Goal: Task Accomplishment & Management: Manage account settings

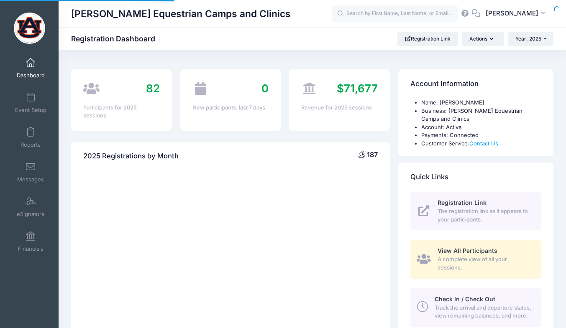
select select
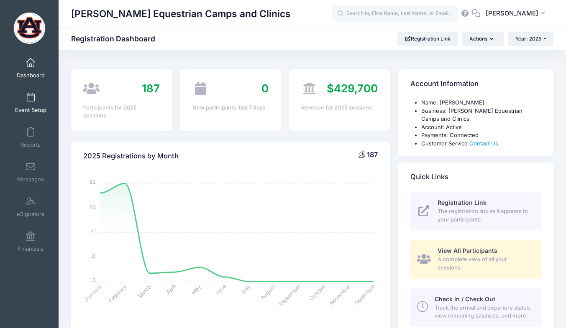
click at [23, 110] on span "Event Setup" at bounding box center [30, 110] width 31 height 7
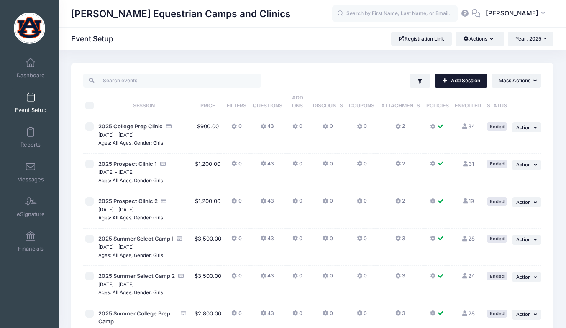
click at [479, 82] on link "Add Session" at bounding box center [461, 81] width 53 height 14
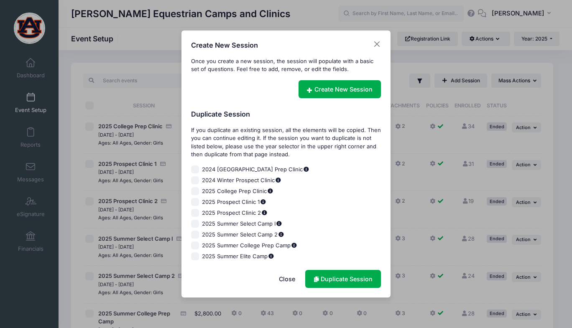
click at [192, 201] on input "2025 Prospect Clinic 1" at bounding box center [195, 202] width 8 height 8
checkbox input "true"
click at [353, 278] on link "Duplicate Session" at bounding box center [343, 279] width 76 height 18
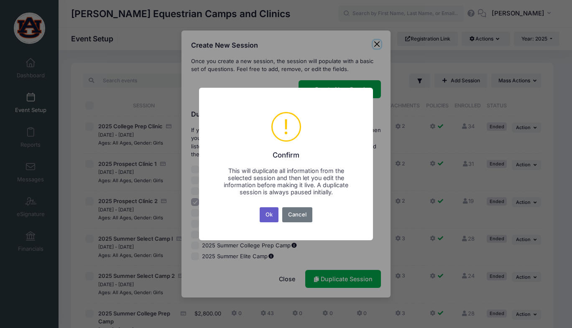
click at [267, 217] on button "Ok" at bounding box center [269, 214] width 19 height 15
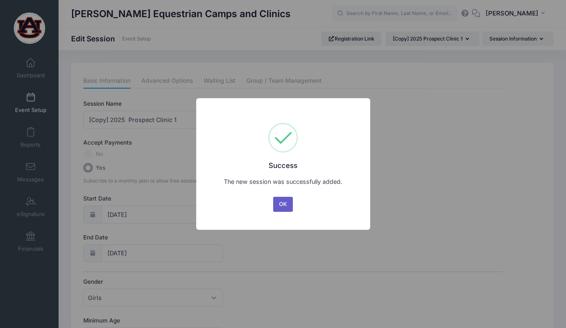
click at [292, 207] on button "OK" at bounding box center [283, 204] width 20 height 15
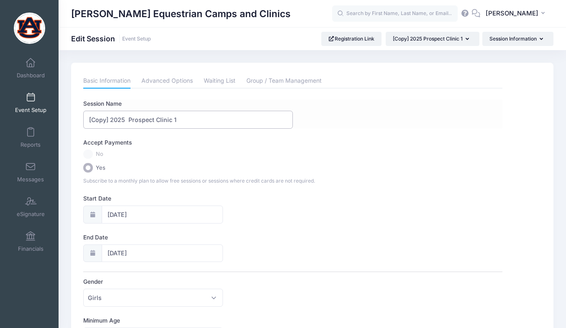
drag, startPoint x: 109, startPoint y: 119, endPoint x: 84, endPoint y: 117, distance: 24.8
click at [84, 117] on input "[Copy] 2025 Prospect Clinic 1" at bounding box center [188, 120] width 210 height 18
click at [107, 119] on input "2025 Prospect Clinic 1" at bounding box center [188, 120] width 210 height 18
click at [135, 107] on label "Session Name" at bounding box center [188, 104] width 210 height 8
click at [135, 111] on input "2025 Prospect Clinic 1" at bounding box center [188, 120] width 210 height 18
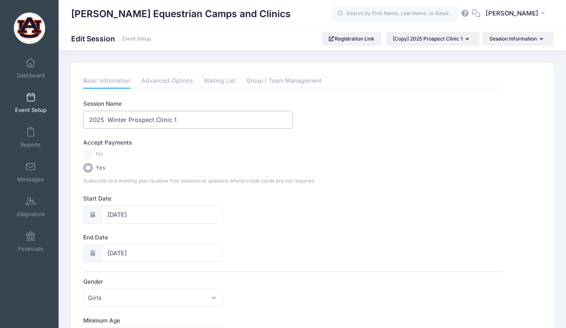
type input "2025 Winter Prospect Clinic 1"
click at [94, 212] on icon at bounding box center [92, 214] width 7 height 5
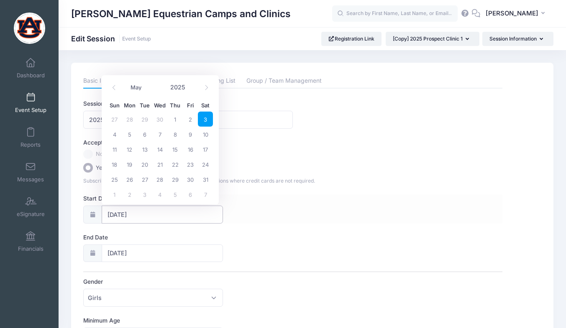
click at [121, 214] on input "05/03/2025" at bounding box center [163, 215] width 122 height 18
click at [211, 90] on span at bounding box center [207, 88] width 14 height 14
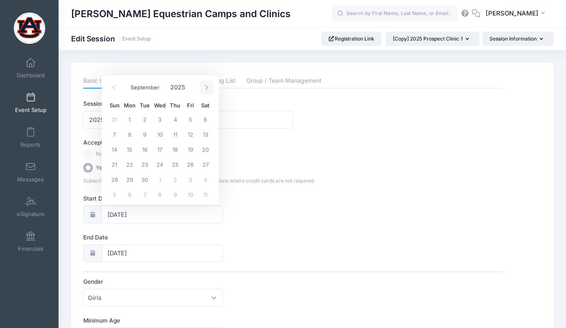
click at [211, 90] on span at bounding box center [207, 88] width 14 height 14
select select "11"
click at [203, 119] on span "6" at bounding box center [205, 119] width 15 height 15
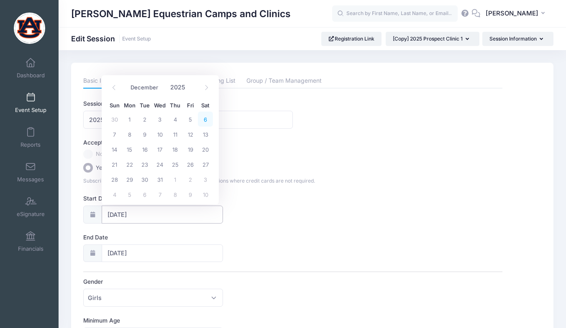
type input "12/06/2025"
type input "12/07/2025"
select select "11"
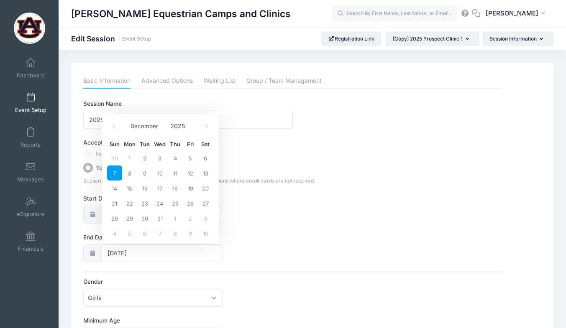
click at [115, 169] on span "7" at bounding box center [114, 173] width 15 height 15
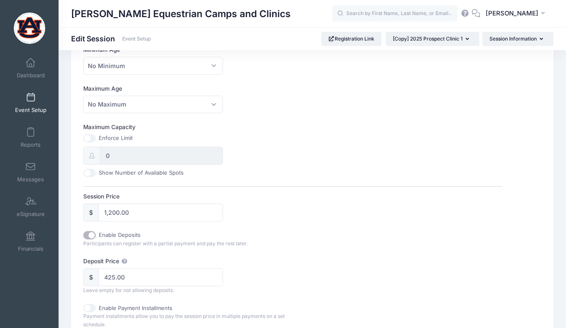
scroll to position [271, 0]
click at [308, 249] on div "Enable Deposits Participants can register with a partial payment and pay the re…" at bounding box center [292, 264] width 419 height 64
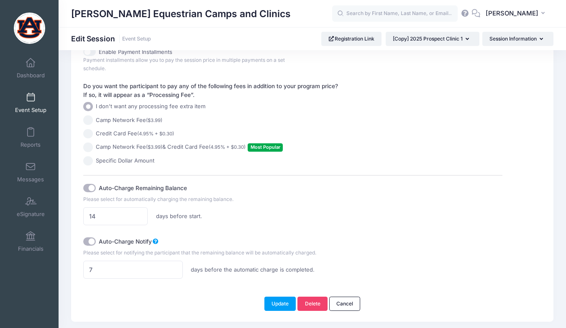
scroll to position [553, 0]
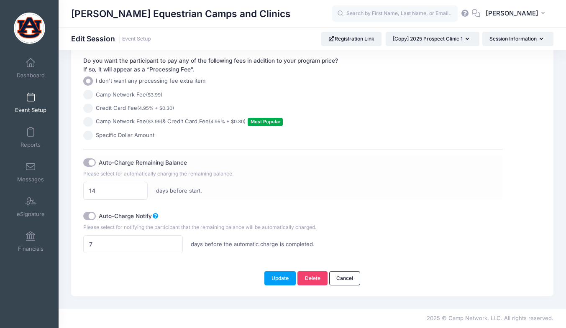
click at [90, 162] on input "Auto-Charge Remaining Balance" at bounding box center [89, 163] width 13 height 8
checkbox input "false"
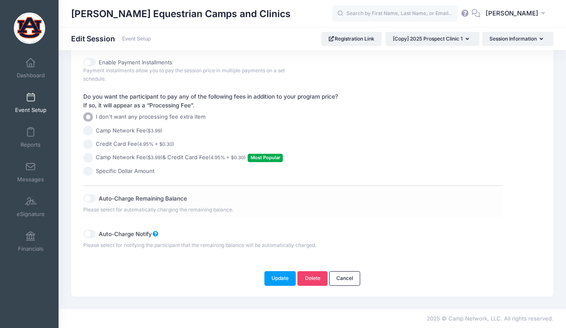
scroll to position [509, 0]
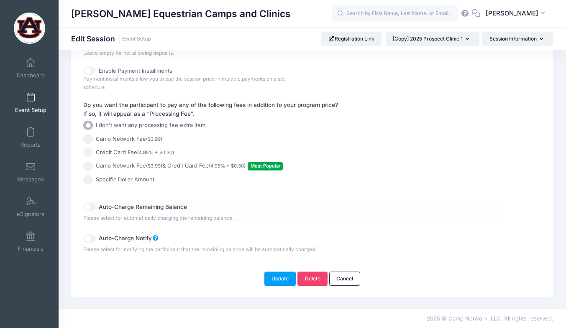
click at [93, 208] on input "Auto-Charge Remaining Balance" at bounding box center [89, 207] width 13 height 8
checkbox input "true"
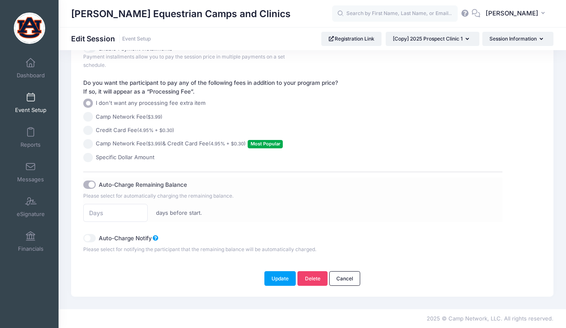
scroll to position [530, 0]
click at [116, 214] on input "number" at bounding box center [115, 214] width 64 height 18
type input "14"
click at [91, 236] on input "Auto-Charge Notify" at bounding box center [89, 239] width 13 height 8
checkbox input "true"
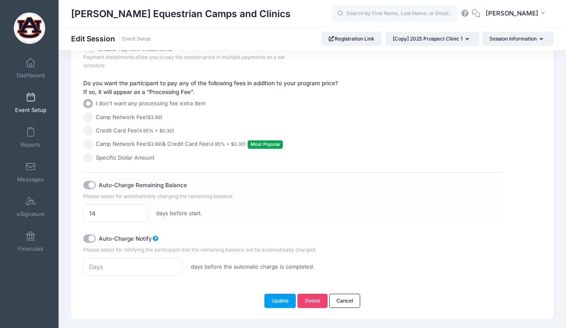
scroll to position [553, 0]
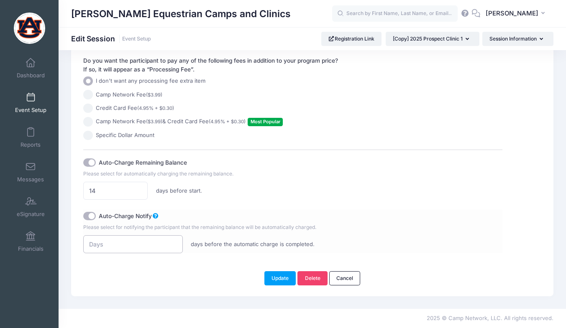
click at [129, 245] on input "number" at bounding box center [132, 244] width 99 height 18
type input "1"
click at [173, 242] on input "1" at bounding box center [132, 244] width 99 height 18
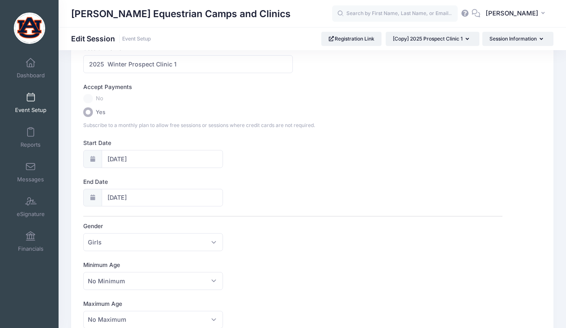
scroll to position [56, 0]
type input "18"
click at [86, 98] on label "No" at bounding box center [292, 99] width 419 height 10
click at [103, 98] on span "No" at bounding box center [100, 98] width 8 height 8
click at [98, 99] on span "No" at bounding box center [100, 98] width 8 height 8
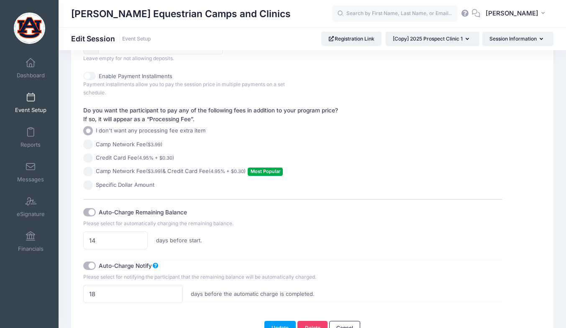
scroll to position [553, 0]
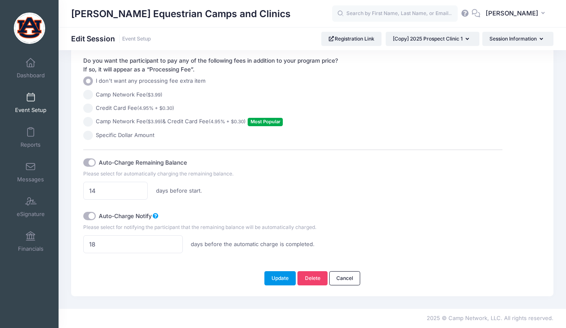
click at [280, 277] on button "Update" at bounding box center [280, 278] width 32 height 14
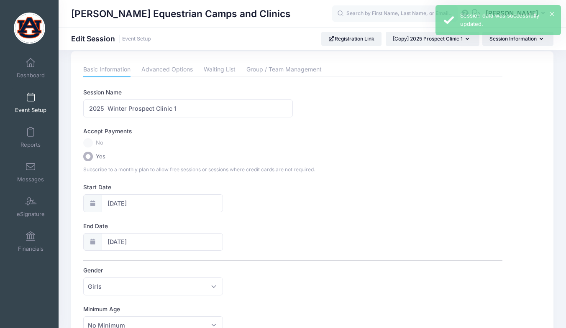
scroll to position [0, 0]
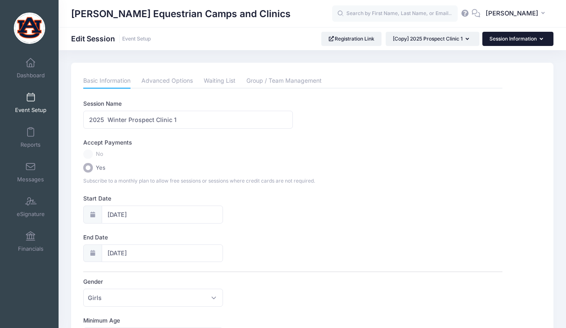
click at [514, 34] on button "Session Information" at bounding box center [517, 39] width 71 height 14
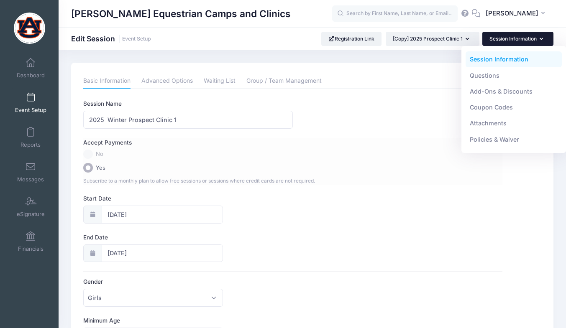
click at [402, 156] on label "No" at bounding box center [292, 155] width 419 height 10
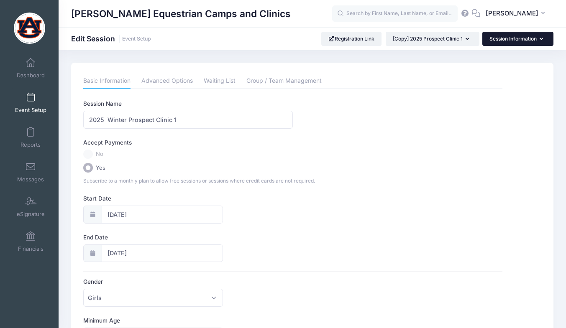
click at [511, 45] on button "Session Information" at bounding box center [517, 39] width 71 height 14
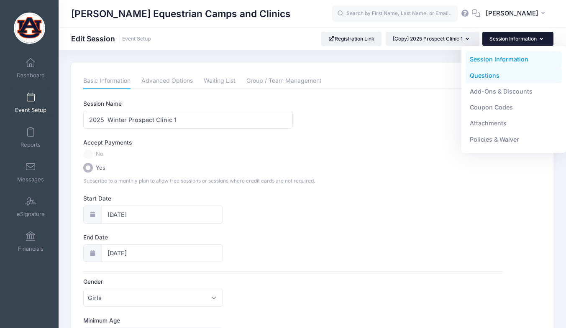
click at [490, 79] on link "Questions" at bounding box center [514, 75] width 97 height 16
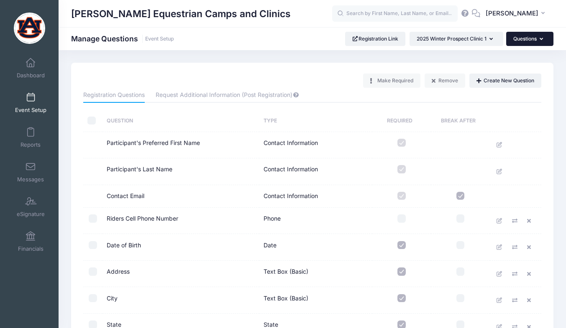
click at [527, 42] on button "Questions" at bounding box center [529, 39] width 47 height 14
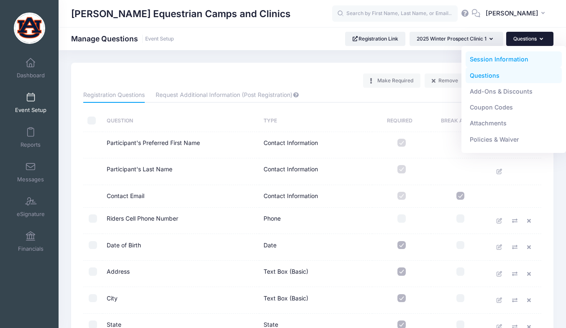
click at [505, 61] on link "Session Information" at bounding box center [514, 59] width 97 height 16
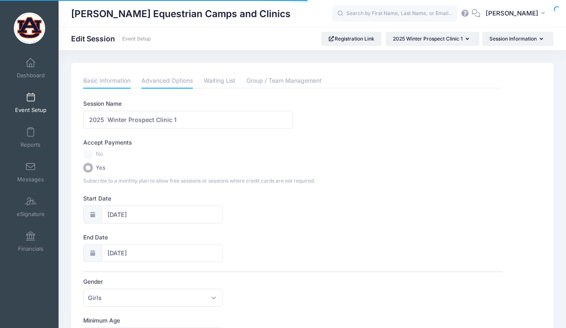
click at [158, 79] on link "Advanced Options" at bounding box center [166, 81] width 51 height 15
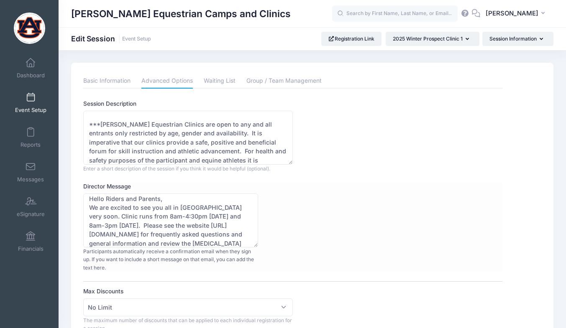
scroll to position [3, 0]
click at [171, 219] on textarea "Hello Riders and Parents, We are excited to see you all in Auburn very soon. Cl…" at bounding box center [170, 221] width 174 height 54
click at [117, 227] on textarea "Hello Riders and Parents, We are excited to see you all in Auburn very soon. Cl…" at bounding box center [170, 221] width 174 height 54
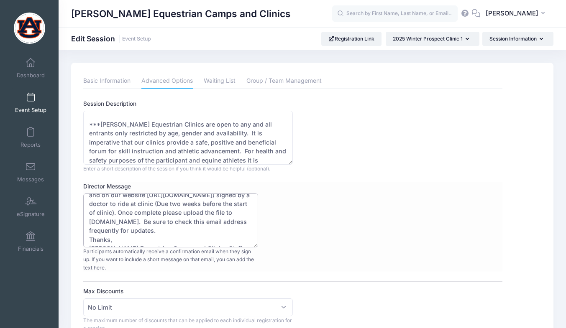
scroll to position [88, 0]
click at [239, 213] on textarea "Hello Riders and Parents, We are excited to see you all in Auburn very soon. Cl…" at bounding box center [170, 221] width 174 height 54
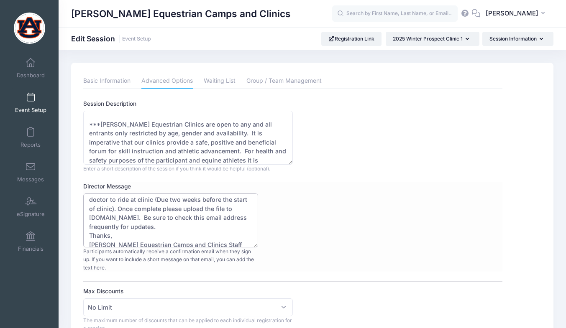
scroll to position [104, 0]
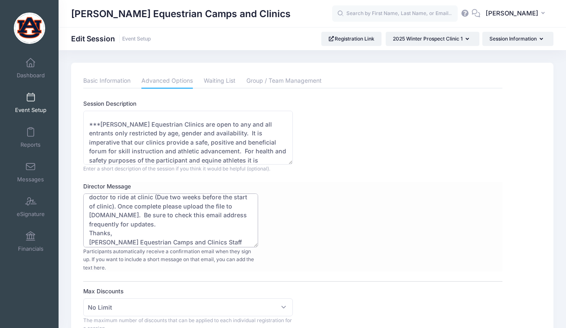
click at [166, 215] on textarea "Hello Riders and Parents, We are excited to see you all in Auburn very soon. Cl…" at bounding box center [170, 221] width 174 height 54
drag, startPoint x: 113, startPoint y: 225, endPoint x: 102, endPoint y: 225, distance: 10.9
click at [102, 225] on textarea "Hello Riders and Parents, We are excited to see you all in Auburn very soon. Cl…" at bounding box center [170, 221] width 174 height 54
click at [210, 226] on textarea "Hello Riders and Parents, We are excited to see you all in Auburn very soon. Cl…" at bounding box center [170, 221] width 174 height 54
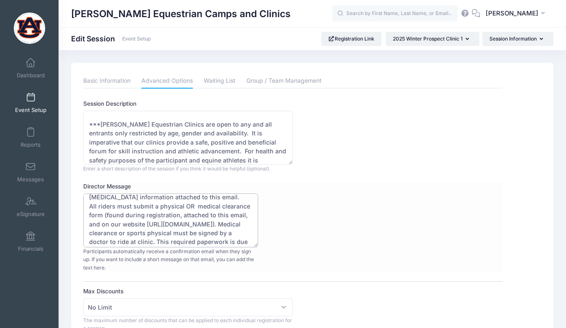
scroll to position [58, 0]
click at [127, 207] on textarea "Hello Riders and Parents, We are excited to see you all in Auburn very soon. Cl…" at bounding box center [170, 221] width 174 height 54
drag, startPoint x: 146, startPoint y: 208, endPoint x: 89, endPoint y: 210, distance: 57.7
click at [89, 210] on textarea "Hello Riders and Parents, We are excited to see you all in Auburn very soon. Cl…" at bounding box center [170, 221] width 174 height 54
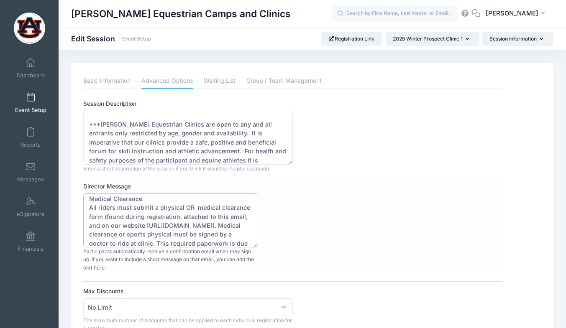
drag, startPoint x: 110, startPoint y: 206, endPoint x: 136, endPoint y: 227, distance: 33.3
click at [136, 227] on textarea "Hello Riders and Parents, We are excited to see you all in Auburn very soon. Cl…" at bounding box center [170, 221] width 174 height 54
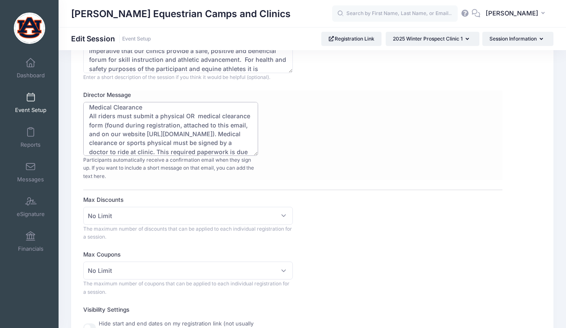
scroll to position [92, 0]
click at [143, 118] on textarea "Hello Riders and Parents, We are excited to see you all in Auburn very soon. Cl…" at bounding box center [170, 129] width 174 height 54
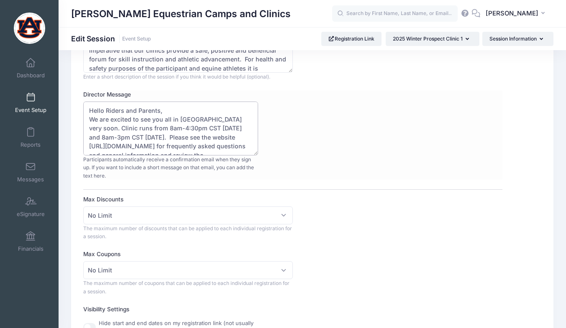
scroll to position [0, 0]
click at [178, 107] on textarea "Hello Riders and Parents, We are excited to see you all in Auburn very soon. Cl…" at bounding box center [170, 129] width 174 height 54
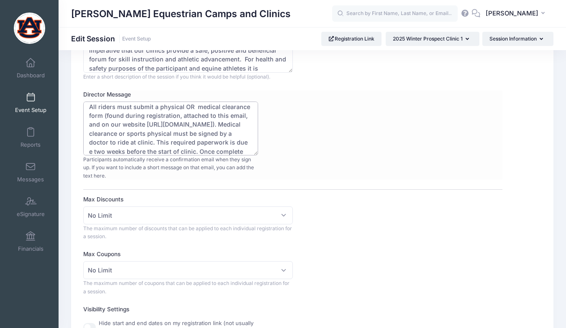
scroll to position [51, 0]
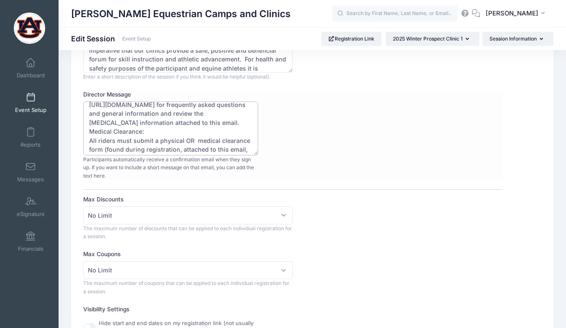
click at [121, 130] on textarea "Hello Riders and Parents, We are excited to see you all in Auburn very soon. Cl…" at bounding box center [170, 129] width 174 height 54
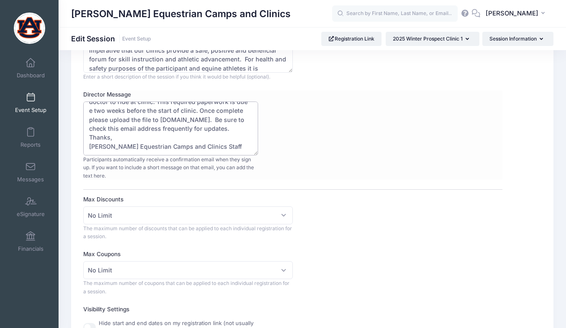
scroll to position [155, 0]
click at [244, 117] on textarea "Hello Riders and Parents, We are excited to see you all in Auburn very soon. Cl…" at bounding box center [170, 129] width 174 height 54
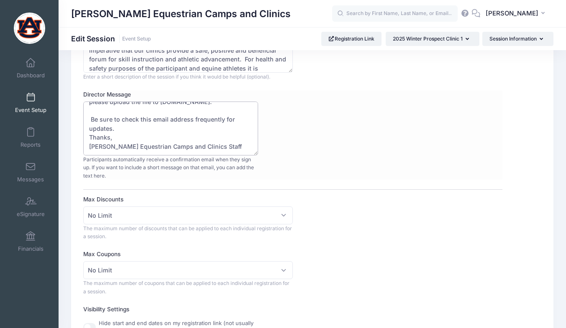
scroll to position [170, 0]
click at [106, 108] on textarea "Hello Riders and Parents, We are excited to see you all in Auburn very soon. Cl…" at bounding box center [170, 129] width 174 height 54
click at [166, 119] on textarea "Hello Riders and Parents, We are excited to see you all in Auburn very soon. Cl…" at bounding box center [170, 129] width 174 height 54
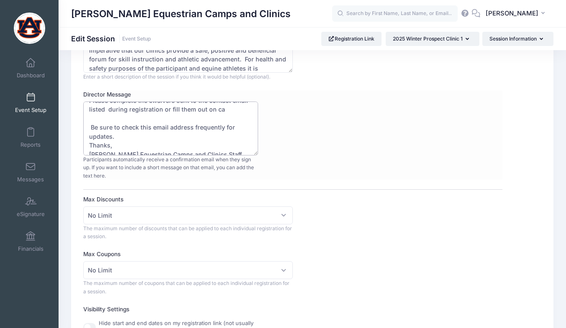
drag, startPoint x: 242, startPoint y: 134, endPoint x: 86, endPoint y: 112, distance: 157.1
click at [86, 112] on textarea "Hello Riders and Parents, We are excited to see you all in Auburn very soon. Cl…" at bounding box center [170, 129] width 174 height 54
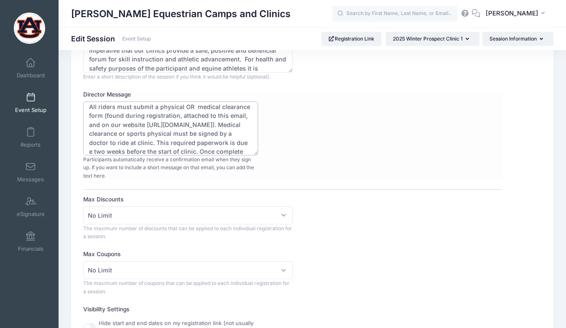
scroll to position [94, 0]
click at [155, 114] on textarea "Hello Riders and Parents, We are excited to see you all in Auburn very soon. Cl…" at bounding box center [170, 129] width 174 height 54
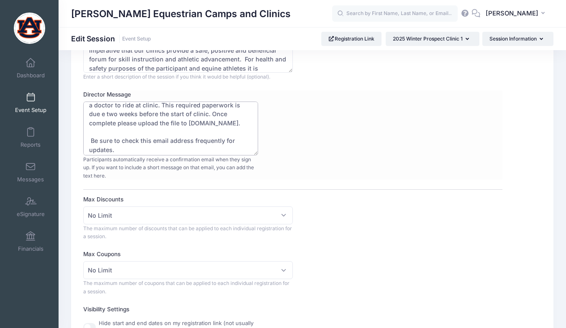
scroll to position [131, 0]
click at [121, 123] on textarea "Hello Riders and Parents, We are excited to see you all in Auburn very soon. Cl…" at bounding box center [170, 129] width 174 height 54
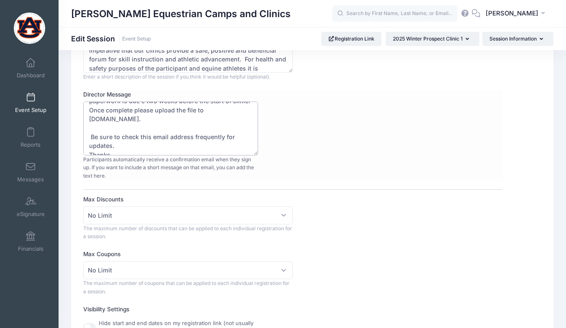
scroll to position [139, 0]
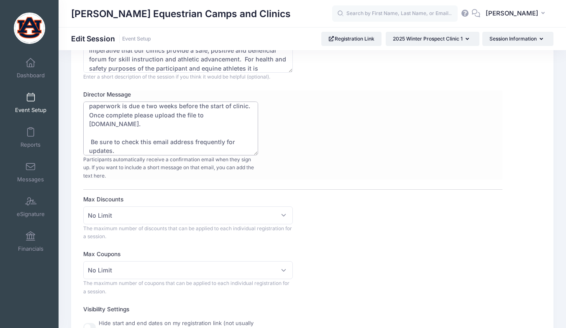
drag, startPoint x: 161, startPoint y: 115, endPoint x: 135, endPoint y: 116, distance: 26.4
click at [135, 116] on textarea "Hello Riders and Parents, We are excited to see you all in Auburn very soon. Cl…" at bounding box center [170, 129] width 174 height 54
click at [161, 116] on textarea "Hello Riders and Parents, We are excited to see you all in Auburn very soon. Cl…" at bounding box center [170, 129] width 174 height 54
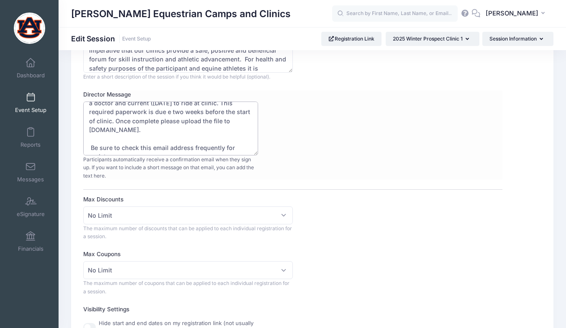
scroll to position [133, 0]
click at [160, 123] on textarea "Hello Riders and Parents, We are excited to see you all in Auburn very soon. Cl…" at bounding box center [170, 129] width 174 height 54
click at [206, 123] on textarea "Hello Riders and Parents, We are excited to see you all in Auburn very soon. Cl…" at bounding box center [170, 129] width 174 height 54
click at [203, 120] on textarea "Hello Riders and Parents, We are excited to see you all in Auburn very soon. Cl…" at bounding box center [170, 129] width 174 height 54
click at [210, 125] on textarea "Hello Riders and Parents, We are excited to see you all in Auburn very soon. Cl…" at bounding box center [170, 129] width 174 height 54
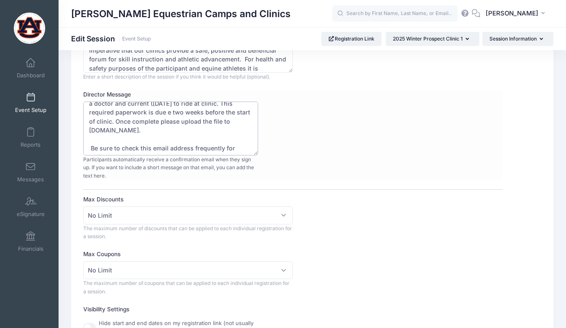
click at [208, 123] on textarea "Hello Riders and Parents, We are excited to see you all in Auburn very soon. Cl…" at bounding box center [170, 129] width 174 height 54
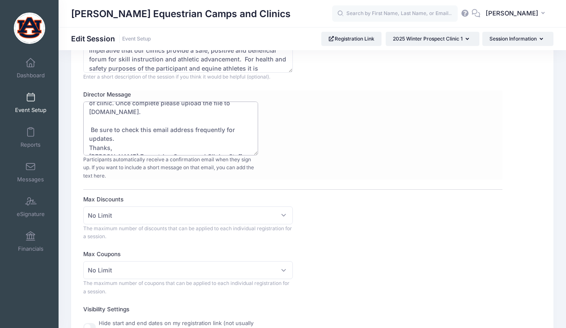
scroll to position [152, 0]
click at [220, 111] on textarea "Hello Riders and Parents, We are excited to see you all in Auburn very soon. Cl…" at bounding box center [170, 129] width 174 height 54
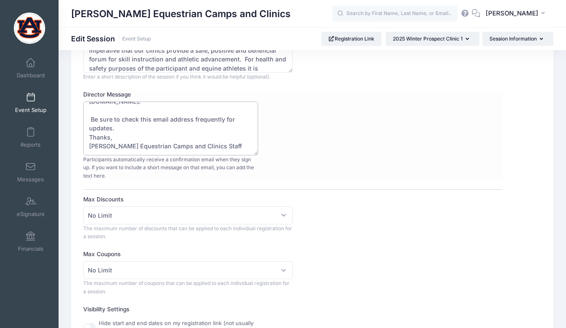
scroll to position [179, 0]
click at [136, 125] on textarea "Hello Riders and Parents, We are excited to see you all in Auburn very soon. Cl…" at bounding box center [170, 129] width 174 height 54
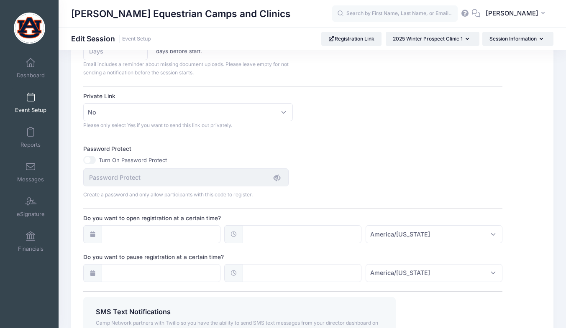
scroll to position [495, 0]
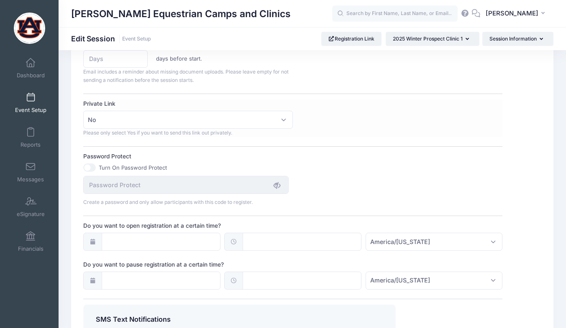
type textarea "Hello Riders and Parents, We are excited to see you all in Auburn very soon. Cl…"
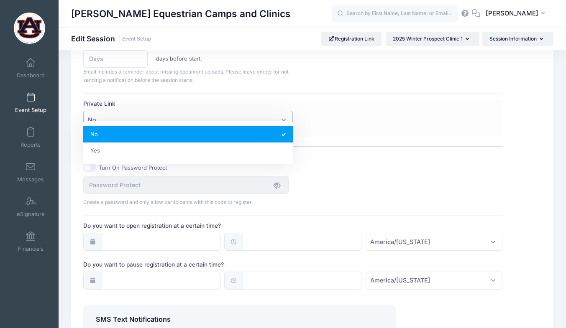
click at [288, 114] on span "No" at bounding box center [188, 120] width 210 height 18
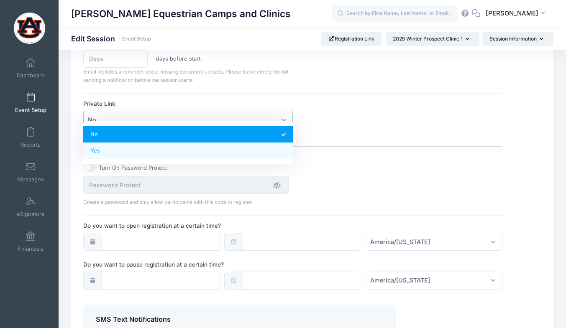
select select "private"
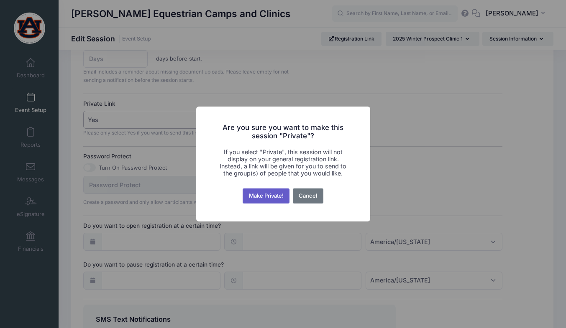
click at [258, 195] on button "Make Private!" at bounding box center [266, 196] width 47 height 15
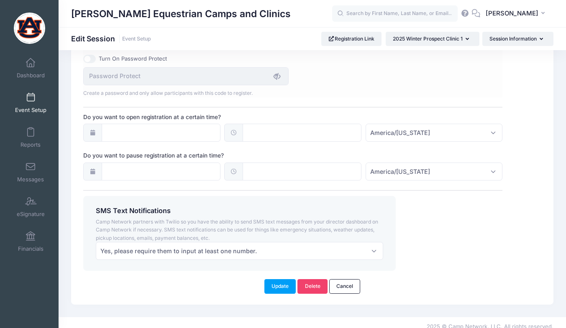
scroll to position [632, 0]
click at [281, 280] on button "Update" at bounding box center [280, 286] width 32 height 14
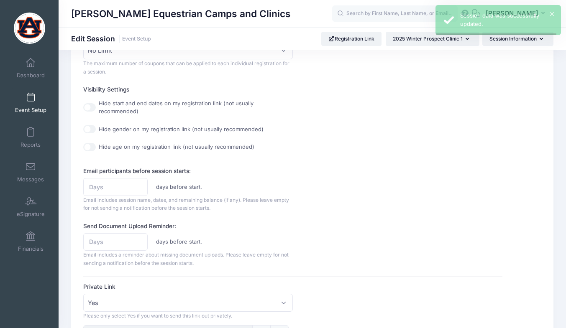
scroll to position [0, 0]
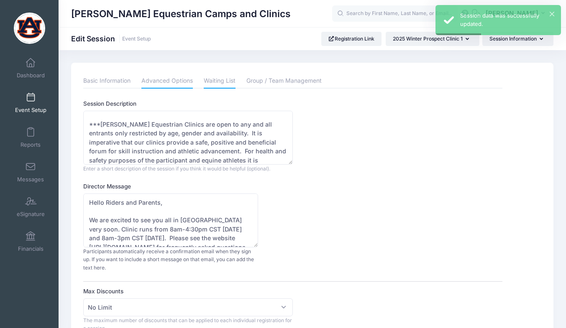
click at [235, 77] on link "Waiting List" at bounding box center [220, 81] width 32 height 15
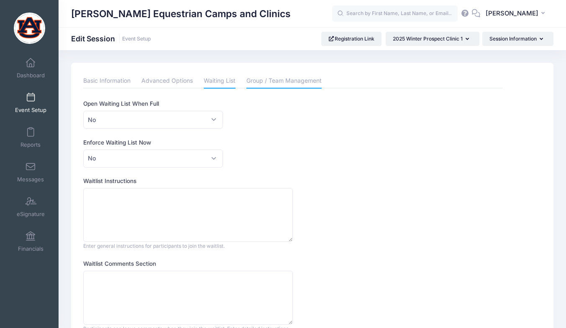
click at [293, 81] on link "Group / Team Management" at bounding box center [283, 81] width 75 height 15
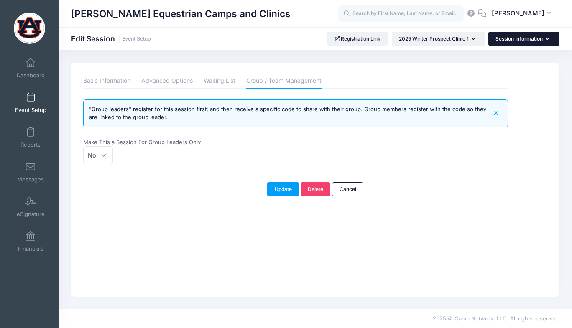
drag, startPoint x: 510, startPoint y: 39, endPoint x: 525, endPoint y: 41, distance: 14.4
click at [525, 41] on button "Session Information" at bounding box center [524, 39] width 71 height 14
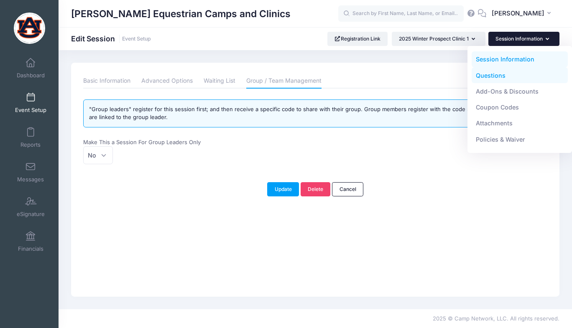
click at [509, 76] on link "Questions" at bounding box center [520, 75] width 97 height 16
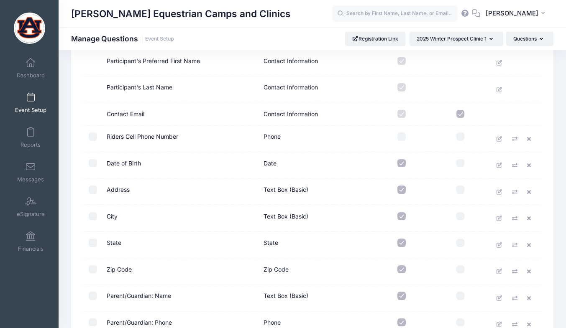
scroll to position [82, 0]
click at [500, 164] on icon at bounding box center [500, 164] width 7 height 5
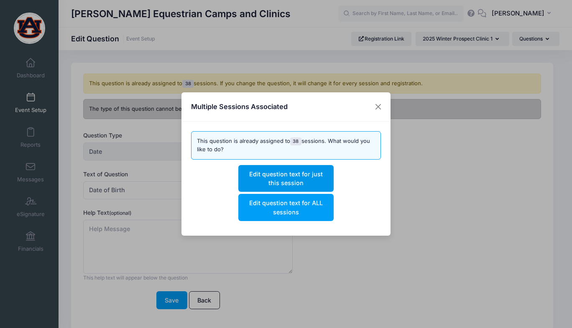
click at [319, 182] on button "Edit question text for just this session" at bounding box center [285, 178] width 95 height 27
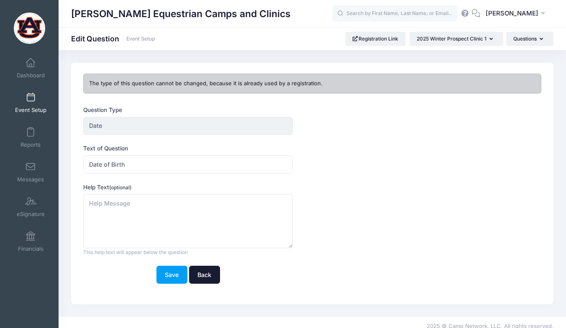
click at [197, 278] on link "Back" at bounding box center [204, 275] width 31 height 18
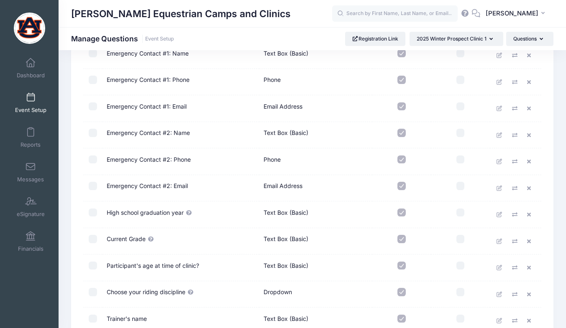
scroll to position [405, 0]
click at [503, 215] on icon at bounding box center [500, 214] width 7 height 5
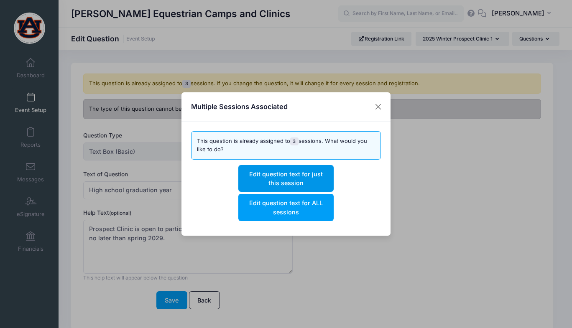
click at [319, 182] on button "Edit question text for just this session" at bounding box center [285, 178] width 95 height 27
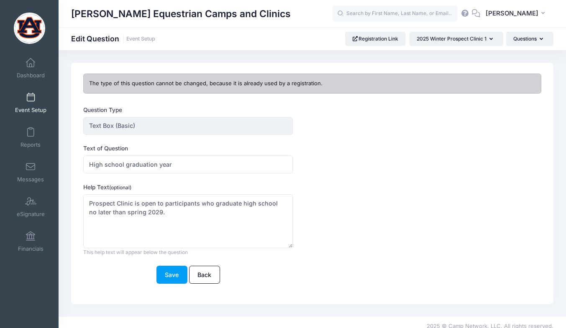
scroll to position [8, 0]
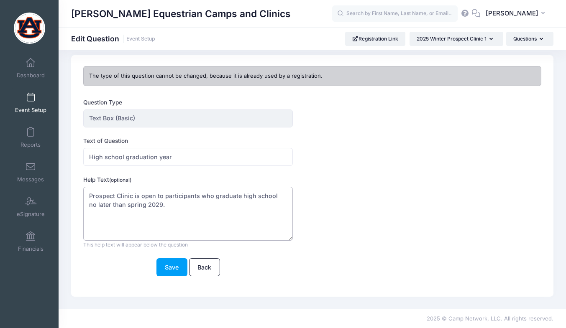
click at [151, 206] on textarea "Prospect Clinic is open to participants who graduate high school no later than …" at bounding box center [188, 214] width 210 height 54
type textarea "Prospect Clinic is open to participants who graduate high school no later than …"
click at [169, 267] on button "Save" at bounding box center [171, 267] width 31 height 18
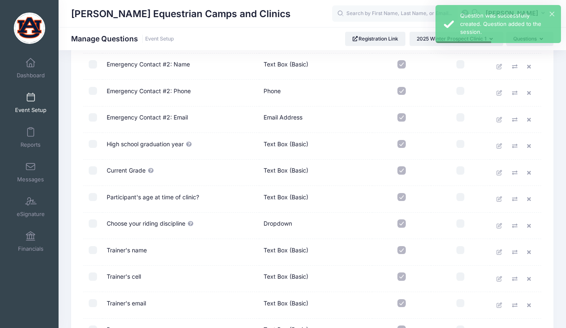
scroll to position [530, 0]
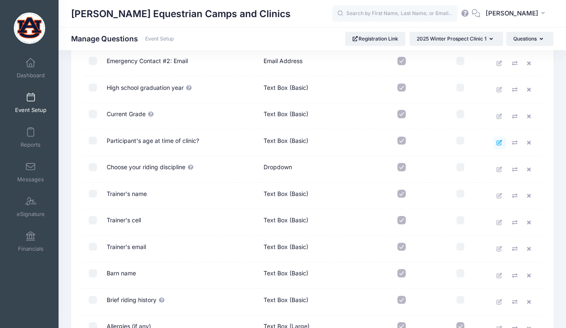
click at [501, 146] on icon at bounding box center [500, 142] width 7 height 5
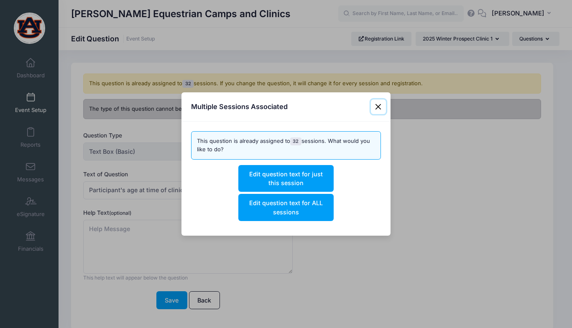
click at [386, 103] on button "Close" at bounding box center [378, 107] width 15 height 15
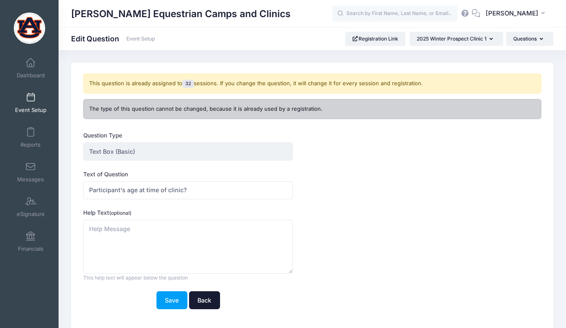
click at [202, 303] on link "Back" at bounding box center [204, 301] width 31 height 18
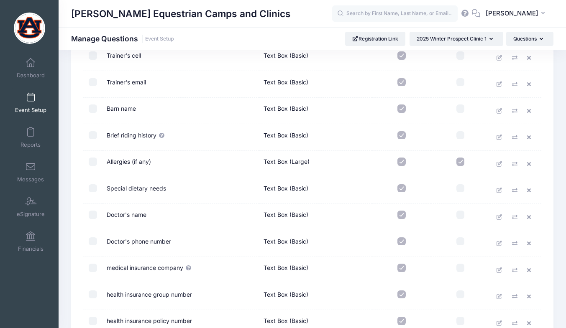
scroll to position [700, 0]
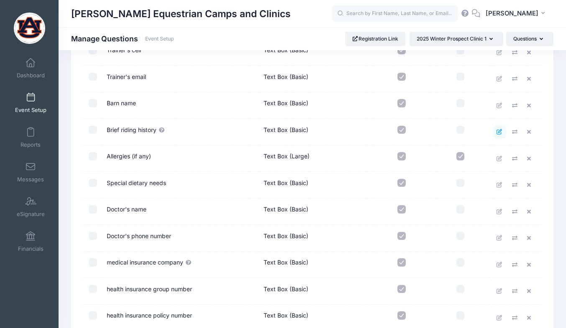
click at [497, 134] on icon at bounding box center [500, 131] width 7 height 5
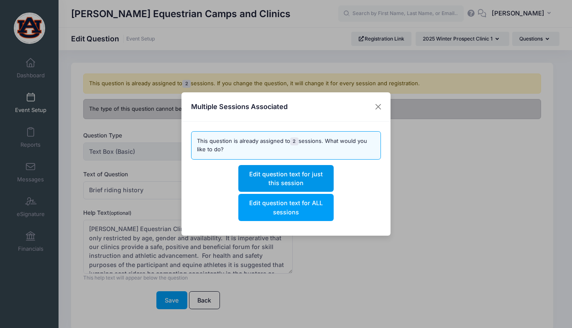
click at [308, 174] on button "Edit question text for just this session" at bounding box center [285, 178] width 95 height 27
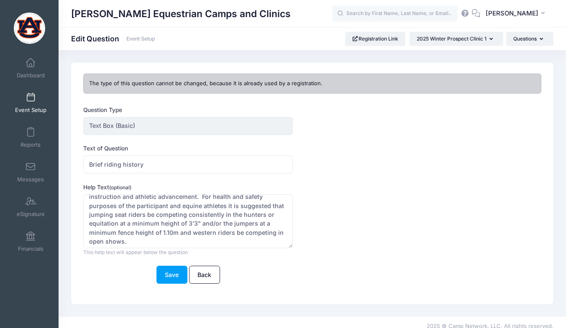
scroll to position [36, 0]
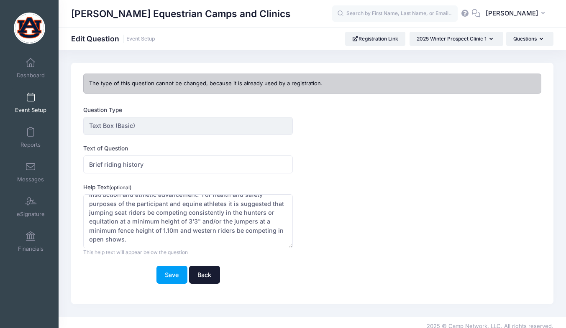
click at [203, 275] on link "Back" at bounding box center [204, 275] width 31 height 18
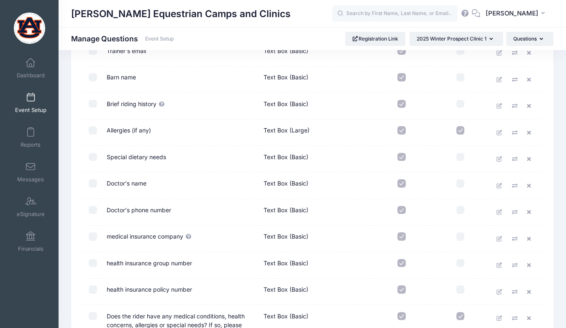
scroll to position [726, 0]
click at [499, 134] on icon at bounding box center [500, 132] width 7 height 5
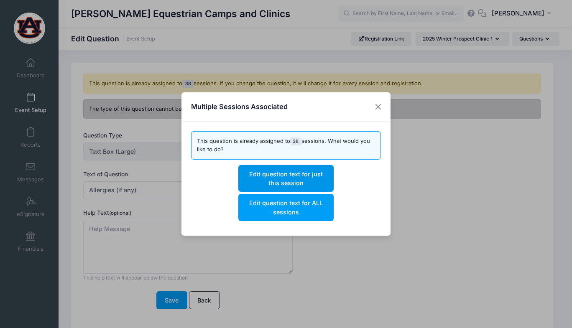
click at [297, 180] on button "Edit question text for just this session" at bounding box center [285, 178] width 95 height 27
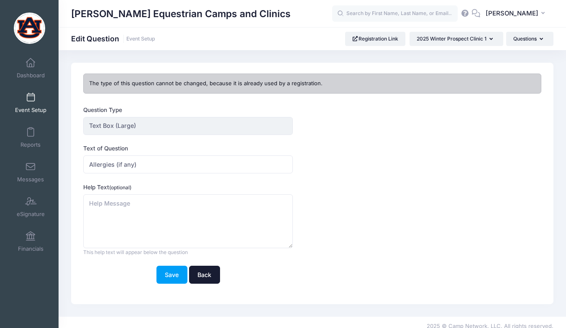
click at [200, 275] on link "Back" at bounding box center [204, 275] width 31 height 18
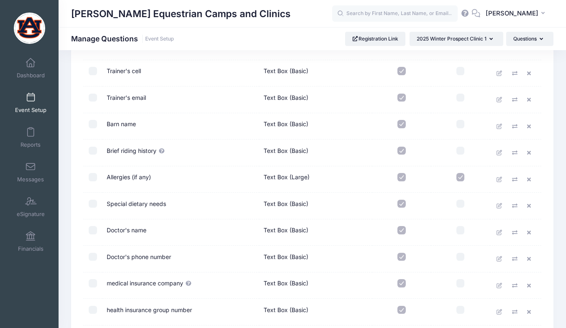
scroll to position [679, 0]
click at [500, 206] on icon at bounding box center [500, 205] width 7 height 5
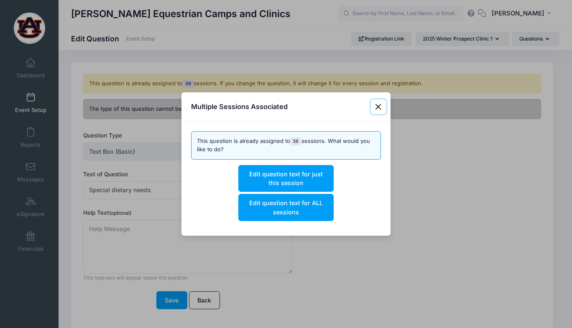
click at [379, 108] on button "Close" at bounding box center [378, 107] width 15 height 15
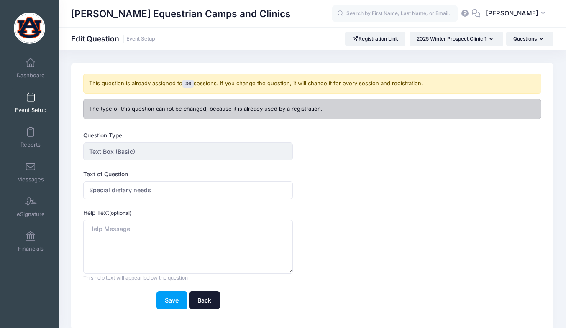
click at [213, 302] on link "Back" at bounding box center [204, 301] width 31 height 18
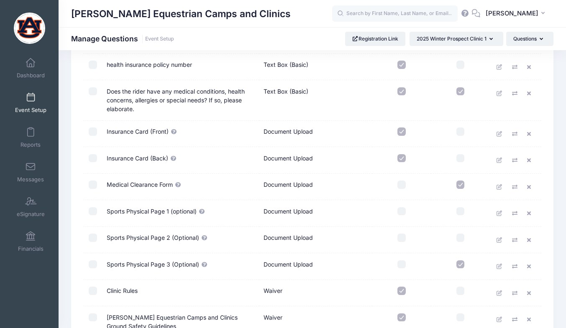
scroll to position [951, 0]
click at [503, 189] on icon at bounding box center [500, 186] width 7 height 5
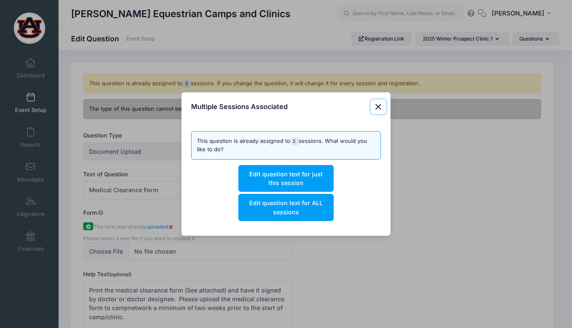
click at [373, 110] on button "Close" at bounding box center [378, 107] width 15 height 15
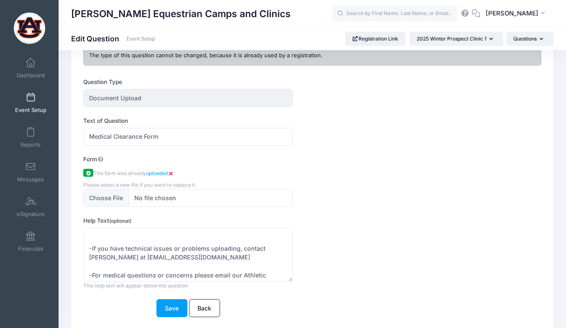
scroll to position [134, 0]
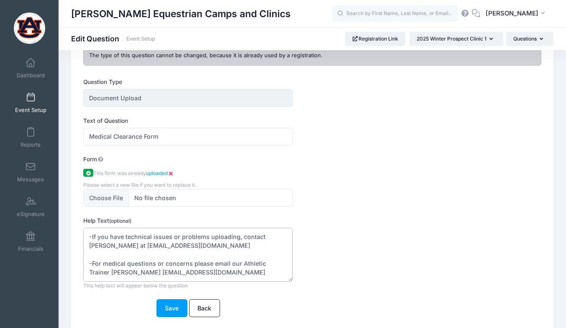
drag, startPoint x: 217, startPoint y: 271, endPoint x: 118, endPoint y: 264, distance: 98.5
drag, startPoint x: 118, startPoint y: 264, endPoint x: 224, endPoint y: 272, distance: 106.2
click at [224, 272] on textarea "Print the medical clearance form (See attached) and have it signed by doctor or…" at bounding box center [188, 255] width 210 height 54
drag, startPoint x: 213, startPoint y: 272, endPoint x: 90, endPoint y: 264, distance: 122.9
click at [90, 264] on textarea "Print the medical clearance form (See attached) and have it signed by doctor or…" at bounding box center [188, 255] width 210 height 54
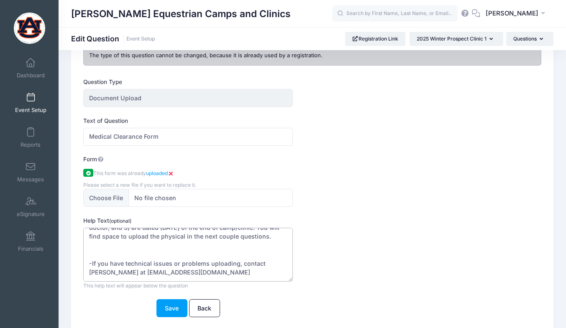
scroll to position [125, 0]
type textarea "Print the medical clearance form (See attached) and have it signed by doctor or…"
click at [177, 302] on button "Save" at bounding box center [171, 308] width 31 height 18
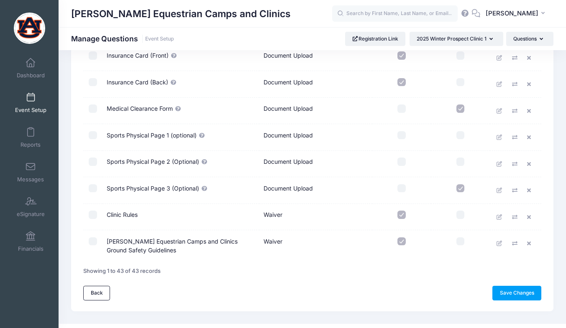
scroll to position [1042, 0]
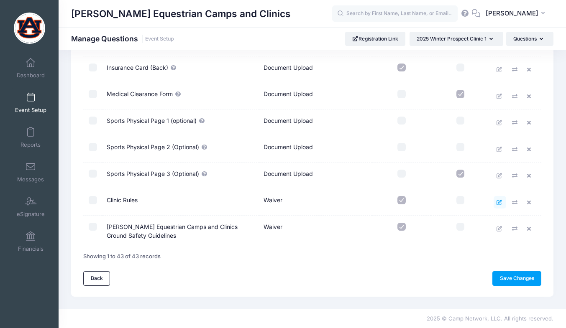
click at [500, 199] on link at bounding box center [500, 202] width 13 height 13
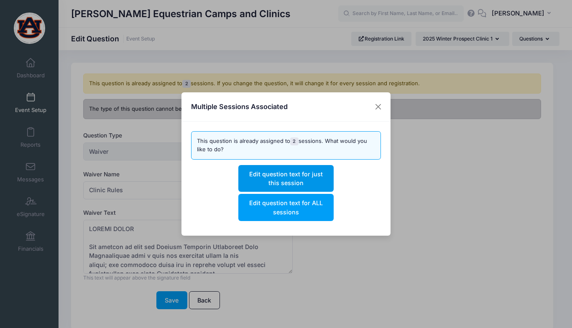
click at [322, 183] on button "Edit question text for just this session" at bounding box center [285, 178] width 95 height 27
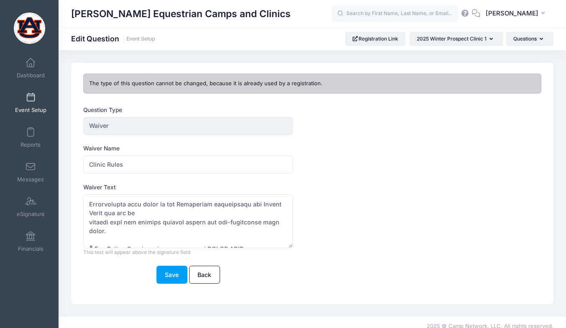
scroll to position [80, 0]
click at [89, 220] on textarea "Waiver Text" at bounding box center [188, 222] width 210 height 54
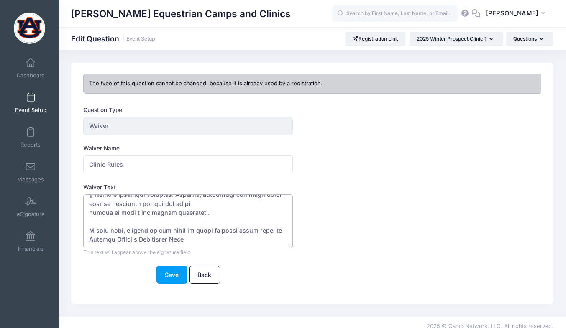
scroll to position [8, 0]
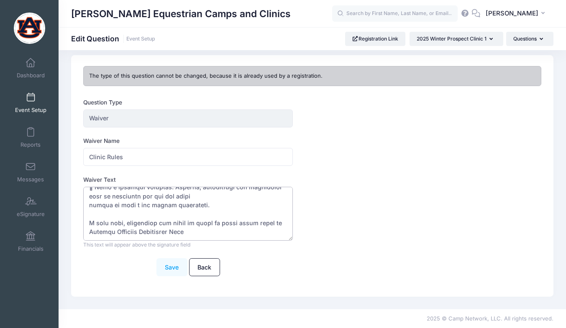
type textarea "LOREMI DOLOR Sit ametcon ad elit sed Doeiusm Temporin Utlaboreet Dolo Magnaaliq…"
click at [176, 270] on button "Save" at bounding box center [171, 267] width 31 height 18
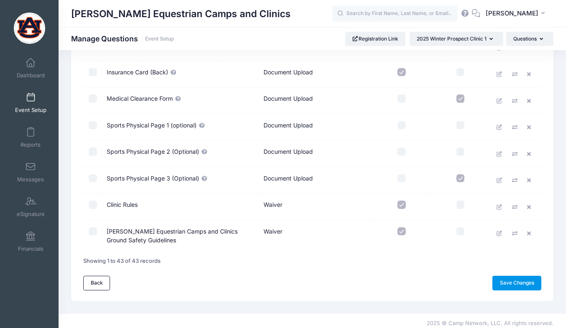
click at [520, 288] on link "Save Changes" at bounding box center [516, 283] width 49 height 14
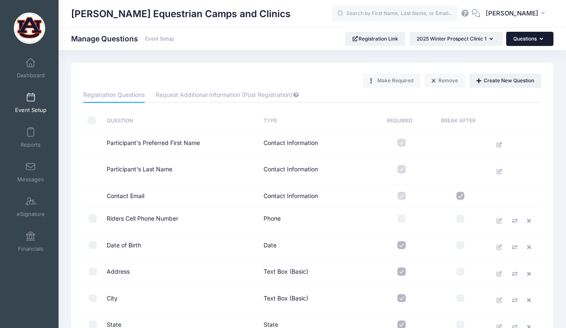
click at [521, 38] on button "Questions" at bounding box center [529, 39] width 47 height 14
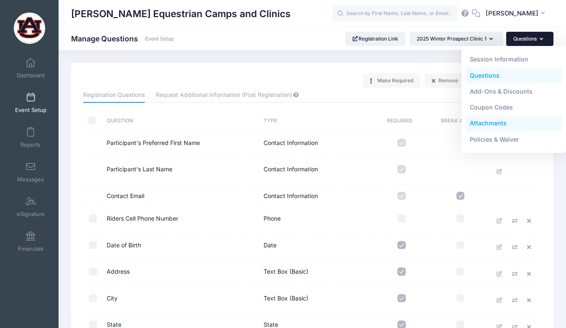
click at [498, 126] on link "Attachments" at bounding box center [514, 123] width 97 height 16
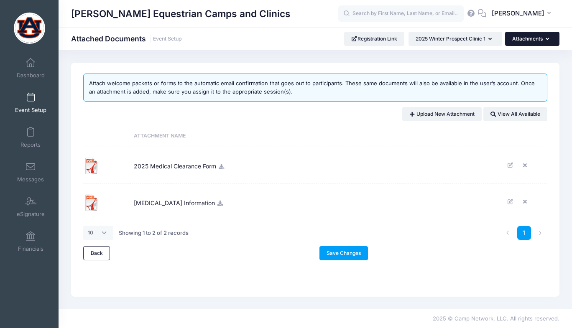
click at [537, 41] on button "Attachments" at bounding box center [532, 39] width 54 height 14
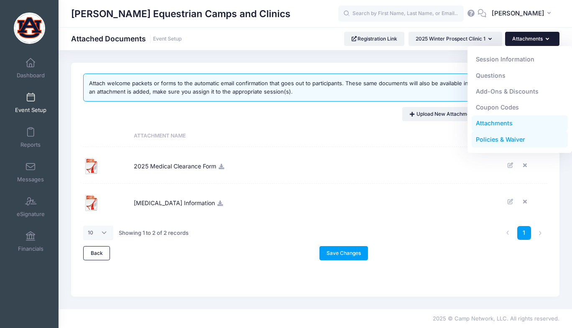
click at [511, 135] on link "Policies & Waiver" at bounding box center [520, 140] width 97 height 16
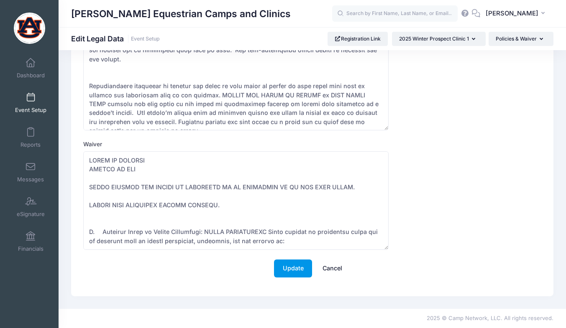
click at [292, 277] on button "Update" at bounding box center [293, 269] width 38 height 18
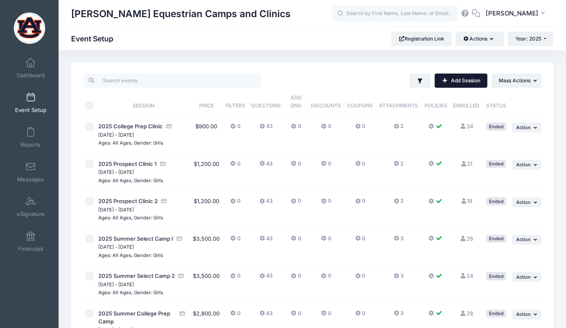
click at [475, 87] on link "Add Session" at bounding box center [461, 81] width 53 height 14
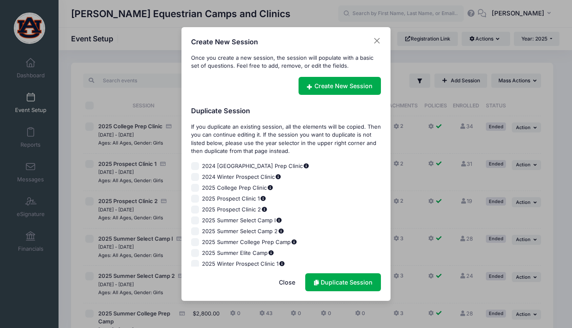
scroll to position [4, 0]
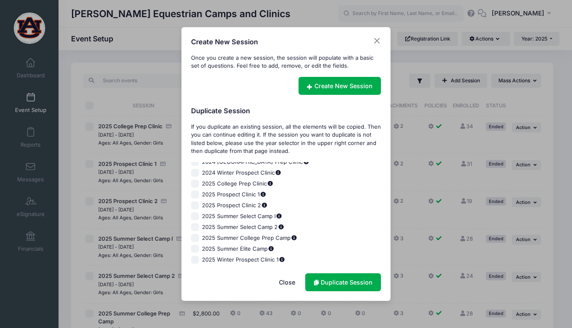
click at [195, 259] on input "2025 Winter Prospect Clinic 1" at bounding box center [195, 260] width 8 height 8
checkbox input "true"
click at [368, 274] on link "Duplicate Session" at bounding box center [343, 283] width 76 height 18
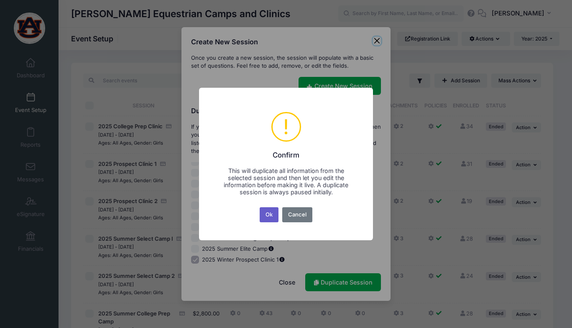
click at [269, 210] on button "Ok" at bounding box center [269, 214] width 19 height 15
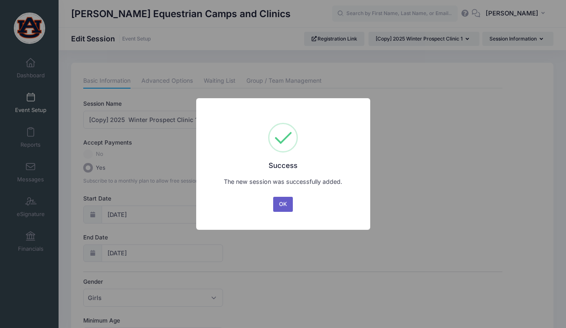
click at [290, 206] on button "OK" at bounding box center [283, 204] width 20 height 15
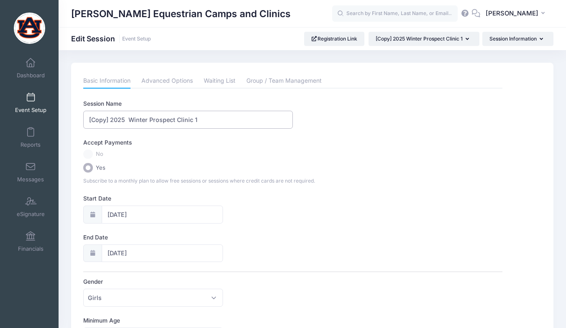
drag, startPoint x: 110, startPoint y: 122, endPoint x: 55, endPoint y: 121, distance: 54.8
click at [175, 121] on input "2025 Winter Prospect Clinic 1" at bounding box center [188, 120] width 210 height 18
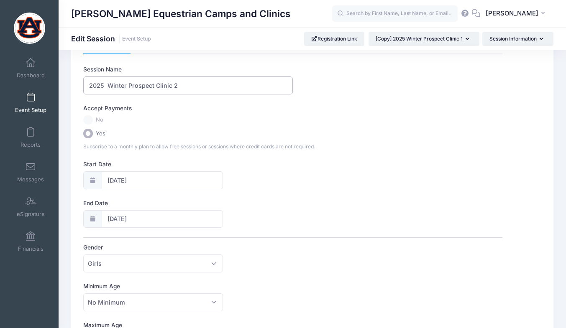
scroll to position [33, 0]
type input "2025 Winter Prospect Clinic 2"
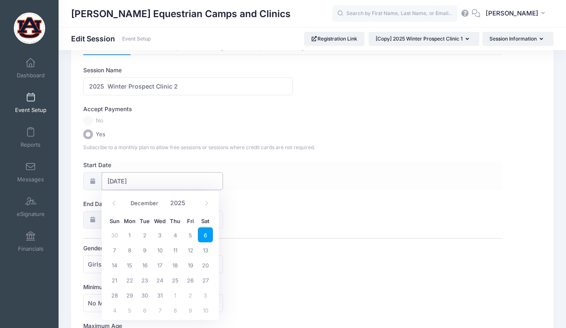
click at [134, 174] on input "12/06/2025" at bounding box center [163, 181] width 122 height 18
click at [205, 252] on span "13" at bounding box center [205, 250] width 15 height 15
type input "12/13/2025"
type input "12/14/2025"
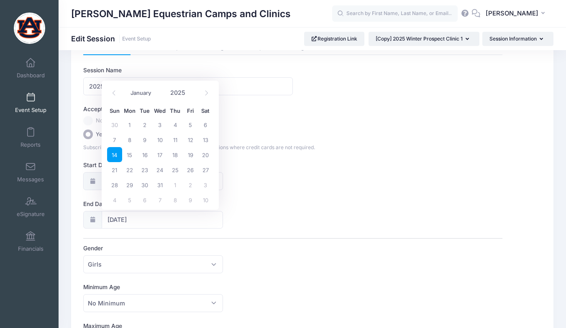
click at [114, 156] on span "14" at bounding box center [114, 154] width 15 height 15
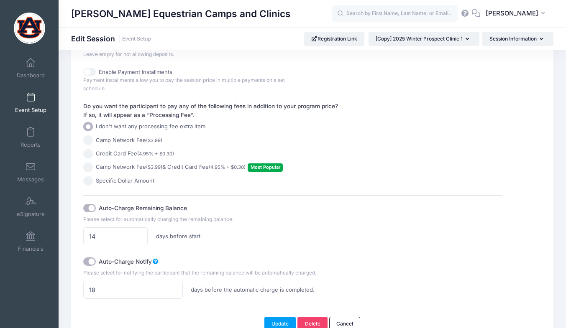
scroll to position [553, 0]
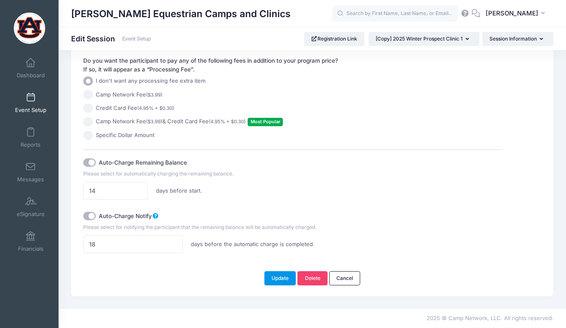
click at [280, 281] on button "Update" at bounding box center [280, 278] width 32 height 14
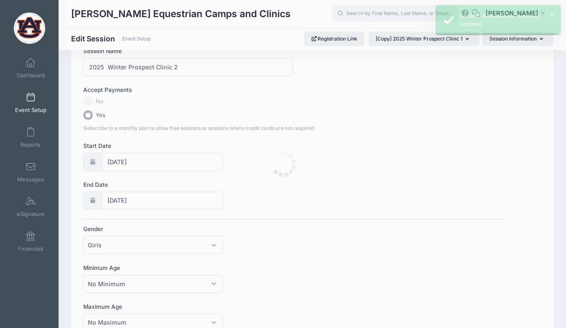
scroll to position [0, 0]
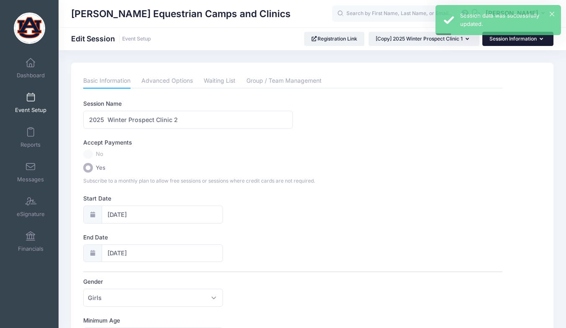
click at [516, 40] on button "Session Information" at bounding box center [517, 39] width 71 height 14
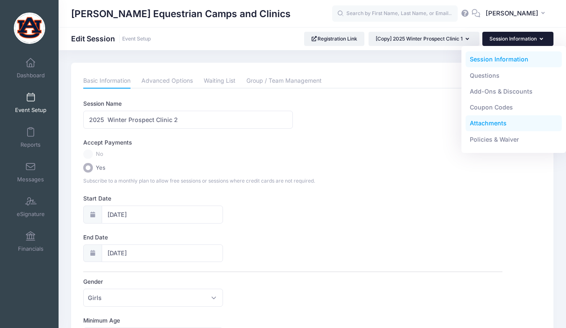
click at [507, 125] on link "Attachments" at bounding box center [514, 123] width 97 height 16
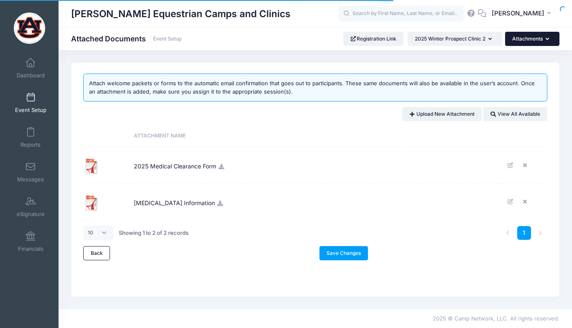
click at [525, 39] on button "Attachments" at bounding box center [532, 39] width 54 height 14
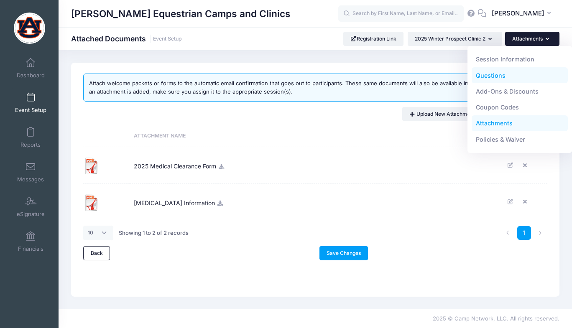
click at [505, 77] on link "Questions" at bounding box center [520, 75] width 97 height 16
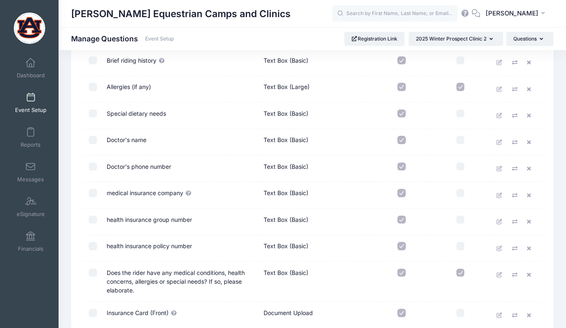
scroll to position [796, 0]
